Goal: Transaction & Acquisition: Purchase product/service

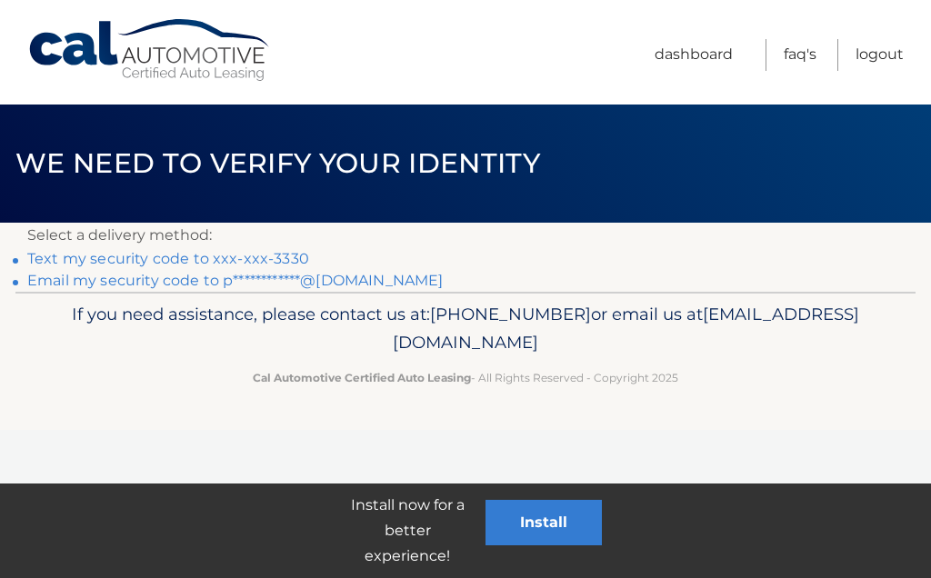
click at [150, 255] on link "Text my security code to xxx-xxx-3330" at bounding box center [168, 258] width 282 height 17
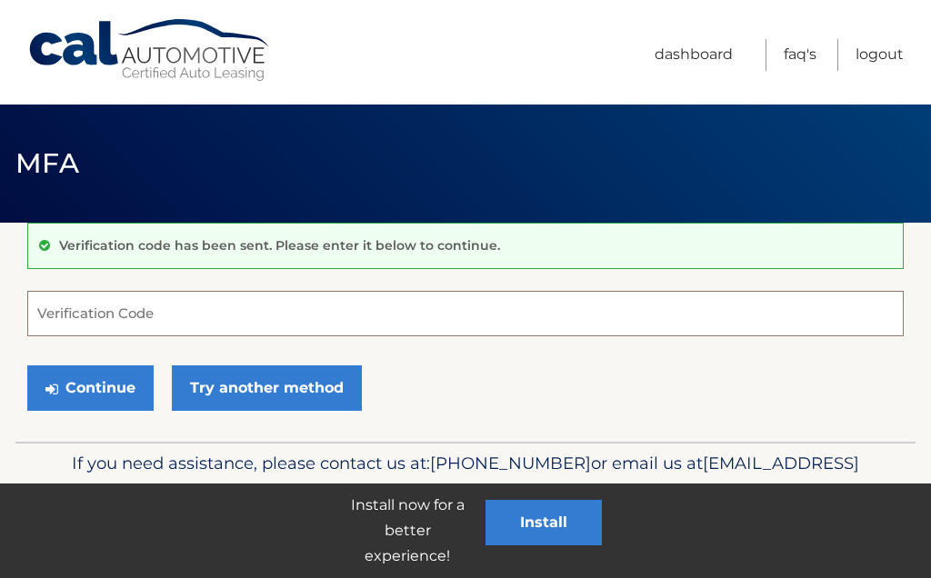
click at [64, 309] on input "Verification Code" at bounding box center [465, 313] width 876 height 45
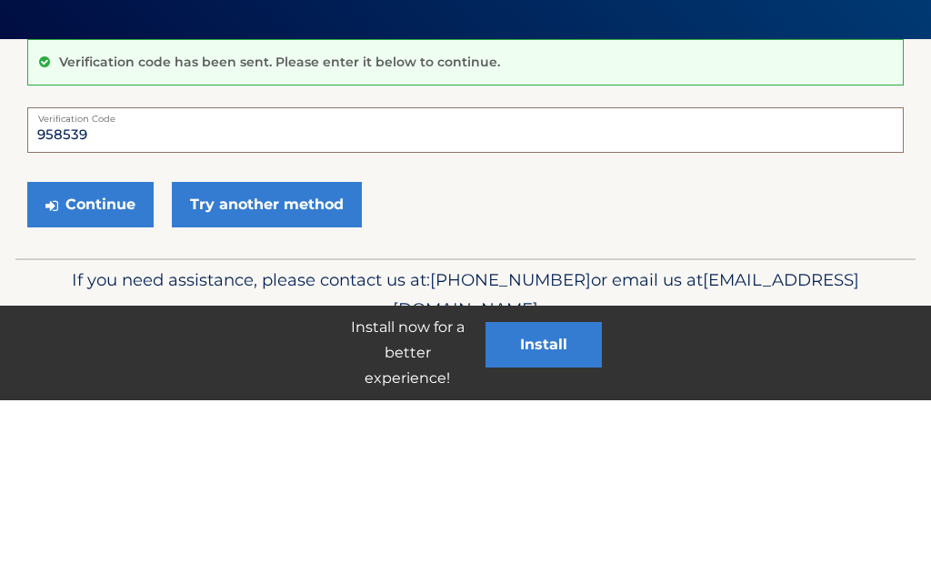
type input "958539"
click at [78, 365] on button "Continue" at bounding box center [90, 387] width 126 height 45
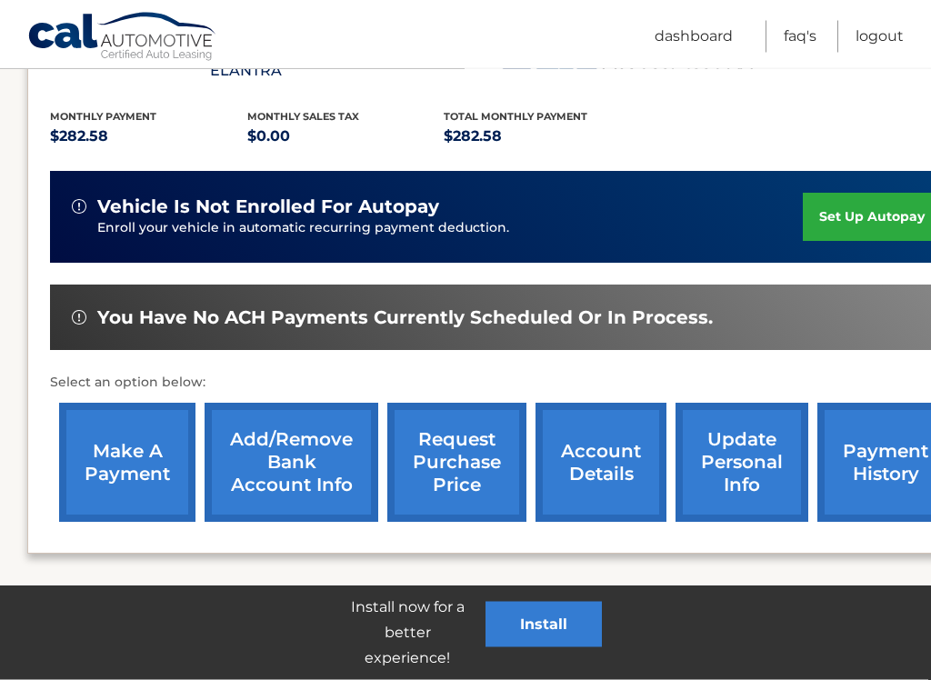
scroll to position [377, 0]
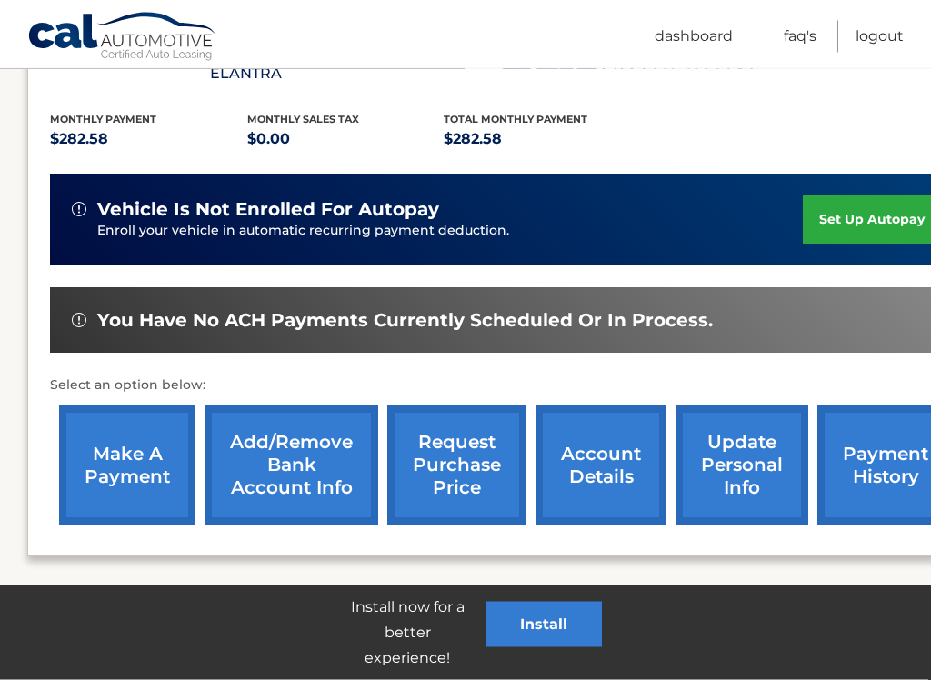
click at [128, 435] on link "make a payment" at bounding box center [127, 465] width 136 height 119
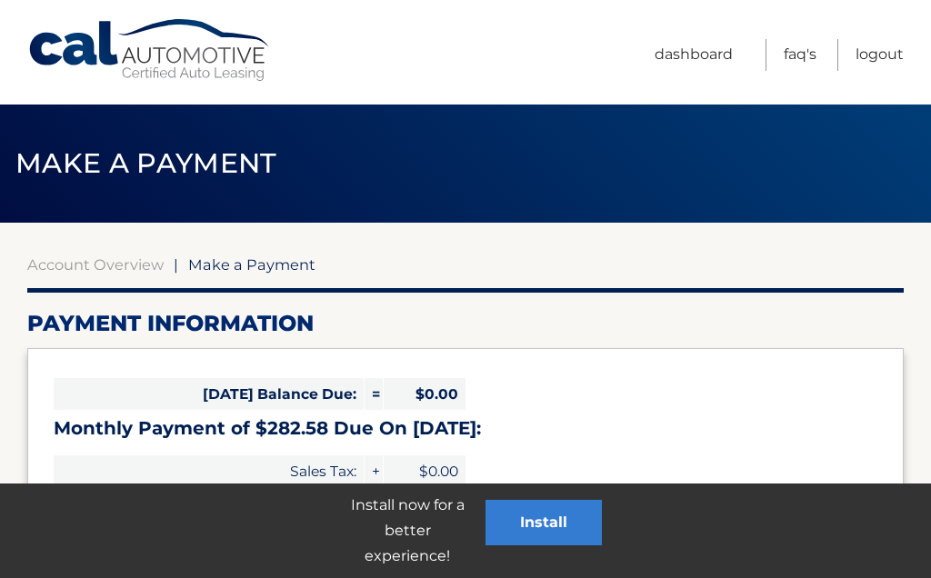
select select "MzgzZDdlMmMtZDk0Ni00NzA0LWIxYzMtMDg4MTIwNDQ0Mzhl"
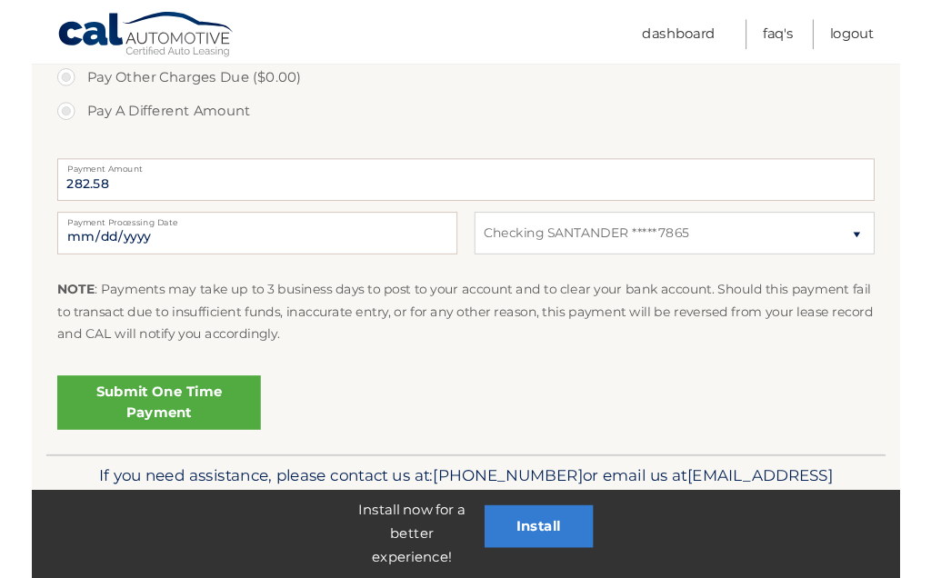
scroll to position [716, 0]
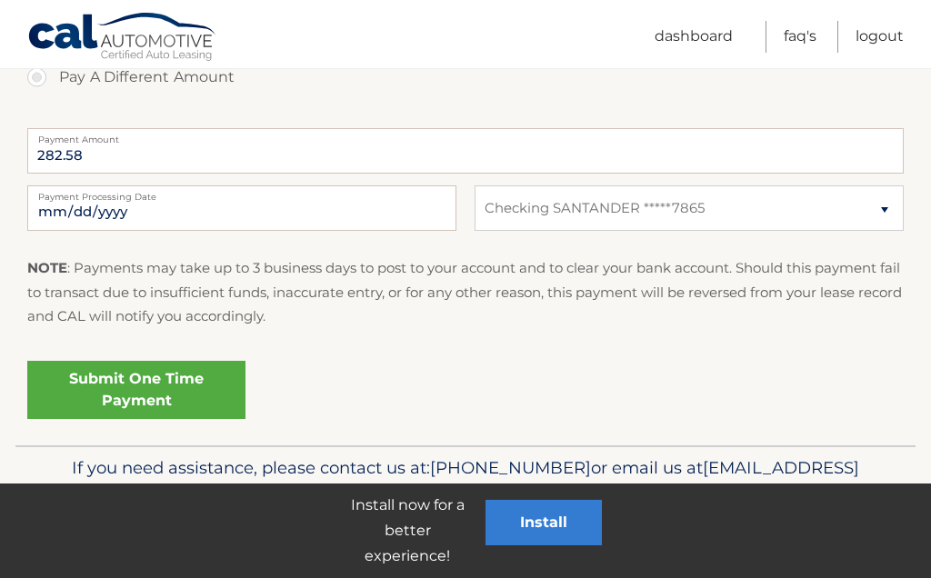
click at [129, 388] on link "Submit One Time Payment" at bounding box center [136, 390] width 218 height 58
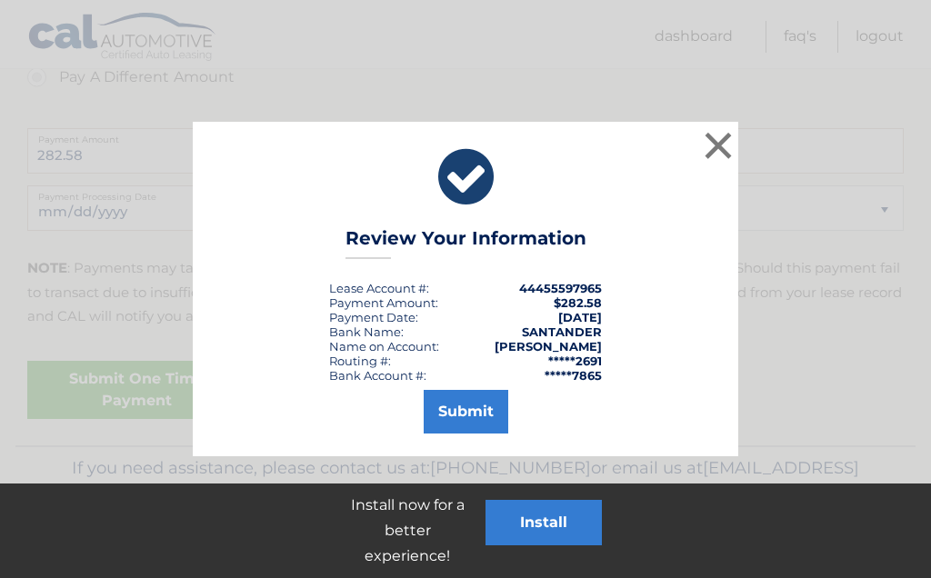
click at [456, 408] on button "Submit" at bounding box center [466, 412] width 85 height 44
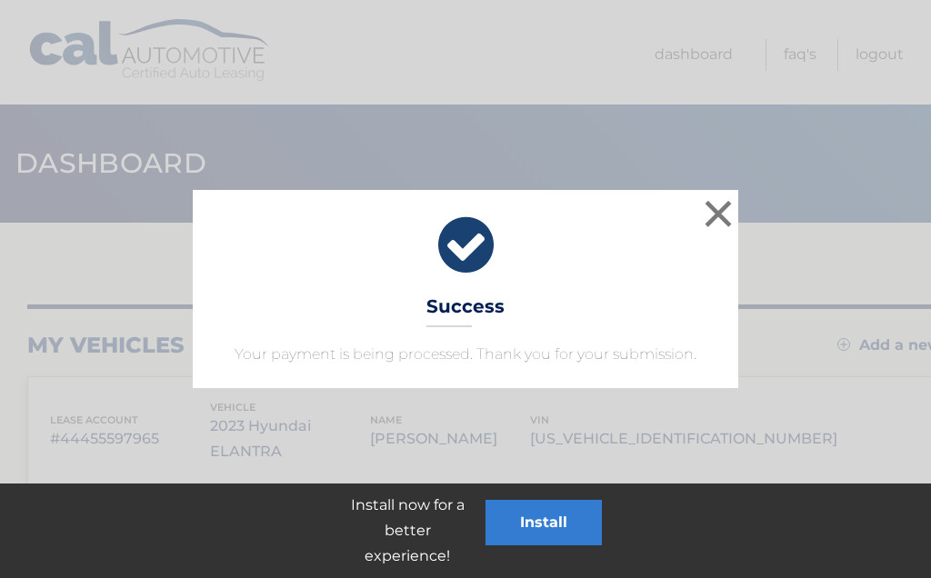
click at [721, 213] on button "×" at bounding box center [718, 213] width 36 height 36
